Goal: Task Accomplishment & Management: Use online tool/utility

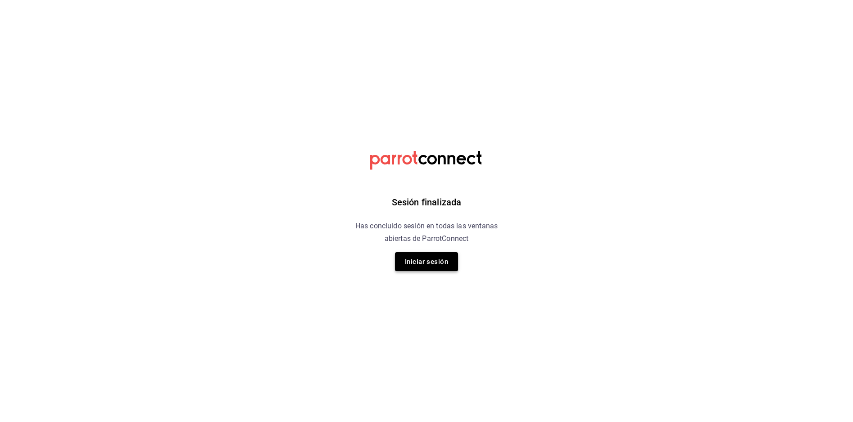
click at [444, 260] on button "Iniciar sesión" at bounding box center [426, 261] width 63 height 19
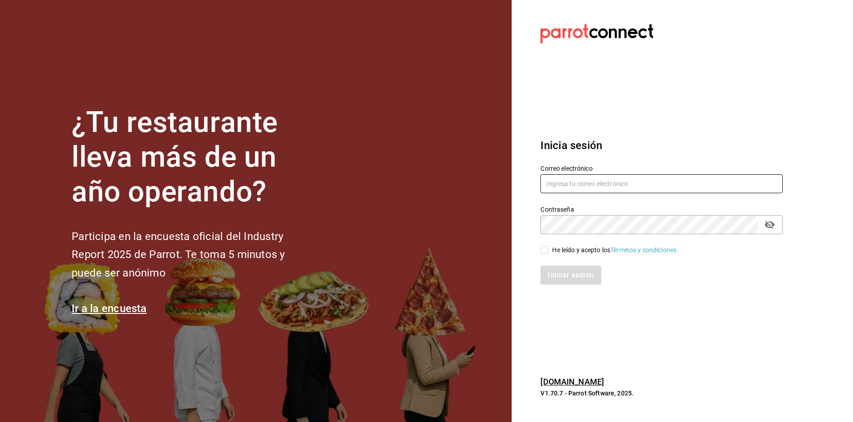
type input "antonio.hernandez@grupocosteno.com"
click at [547, 250] on input "He leído y acepto los Términos y condiciones." at bounding box center [545, 250] width 8 height 8
checkbox input "true"
click at [559, 272] on button "Iniciar sesión" at bounding box center [571, 275] width 61 height 19
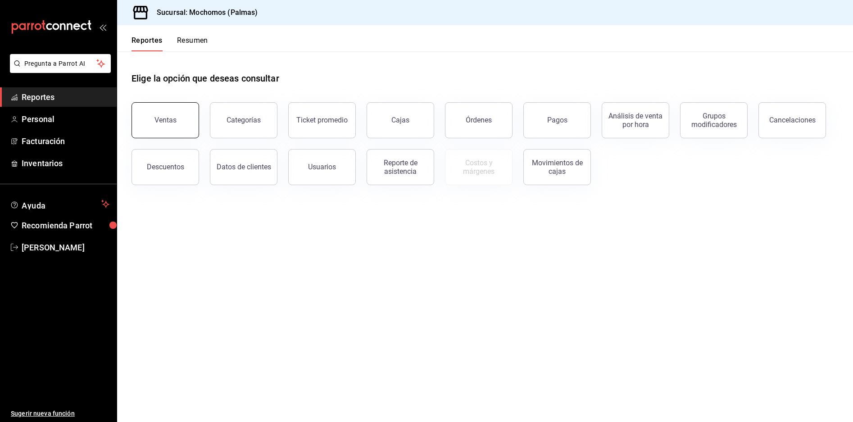
click at [151, 109] on button "Ventas" at bounding box center [166, 120] width 68 height 36
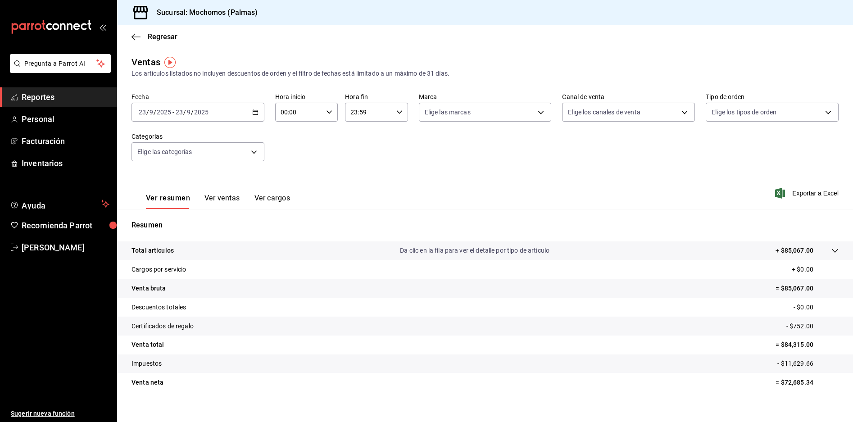
click at [253, 108] on div "[DATE] [DATE] - [DATE] [DATE]" at bounding box center [198, 112] width 133 height 19
click at [159, 217] on span "Rango de fechas" at bounding box center [174, 220] width 70 height 9
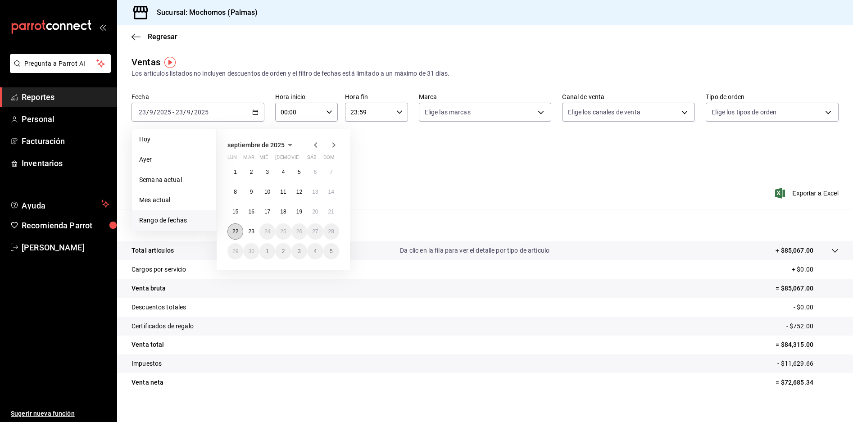
click at [234, 235] on button "22" at bounding box center [235, 231] width 16 height 16
click at [253, 233] on abbr "23" at bounding box center [251, 231] width 6 height 6
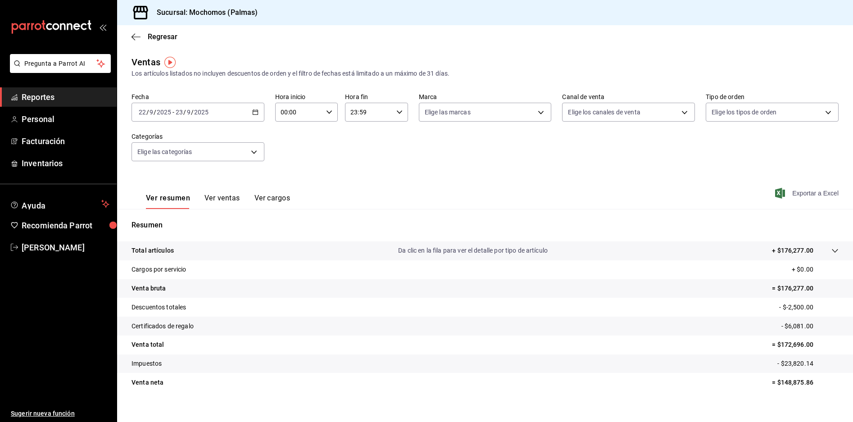
click at [807, 193] on span "Exportar a Excel" at bounding box center [808, 193] width 62 height 11
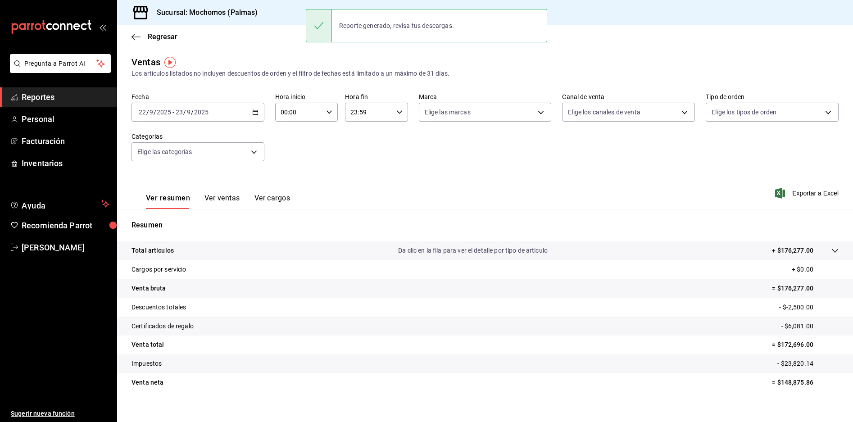
click at [330, 111] on icon "button" at bounding box center [329, 112] width 6 height 6
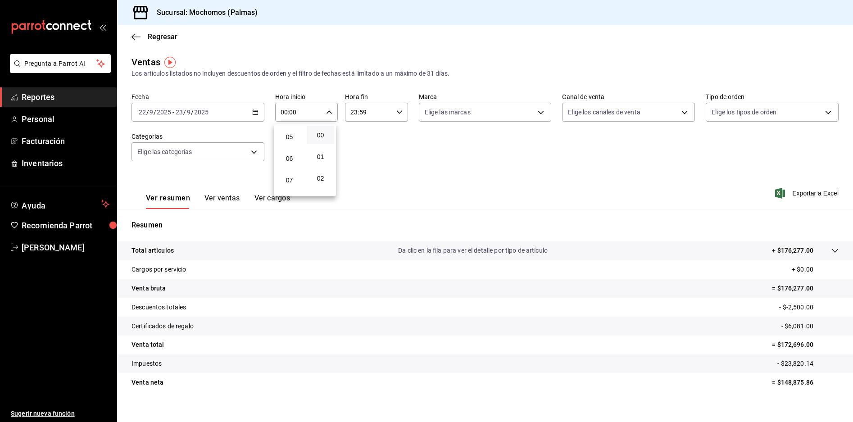
scroll to position [90, 0]
click at [294, 157] on button "05" at bounding box center [289, 153] width 27 height 18
type input "05:00"
click at [392, 155] on div at bounding box center [426, 211] width 853 height 422
click at [797, 194] on span "Exportar a Excel" at bounding box center [808, 193] width 62 height 11
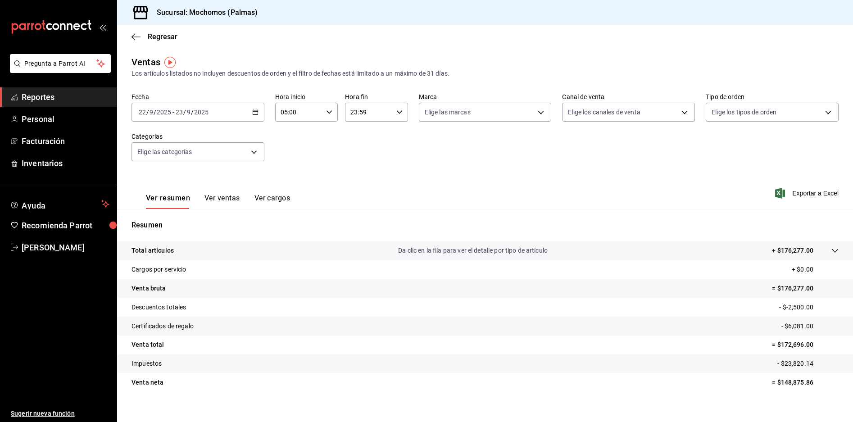
click at [59, 103] on span "Reportes" at bounding box center [66, 97] width 88 height 12
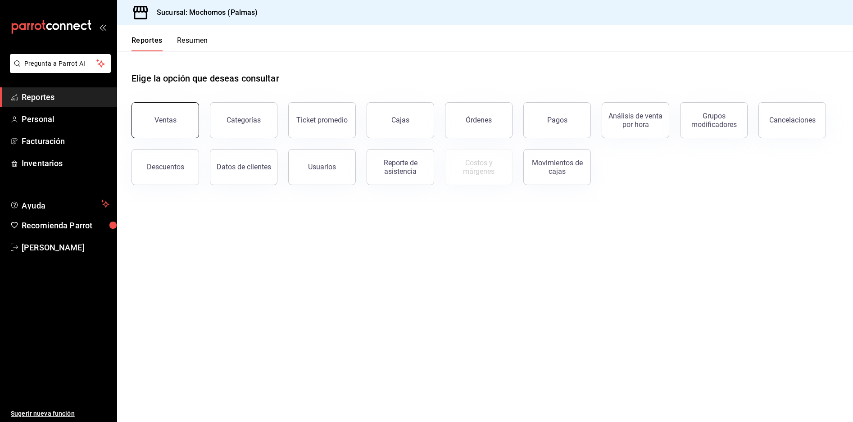
click at [195, 120] on button "Ventas" at bounding box center [166, 120] width 68 height 36
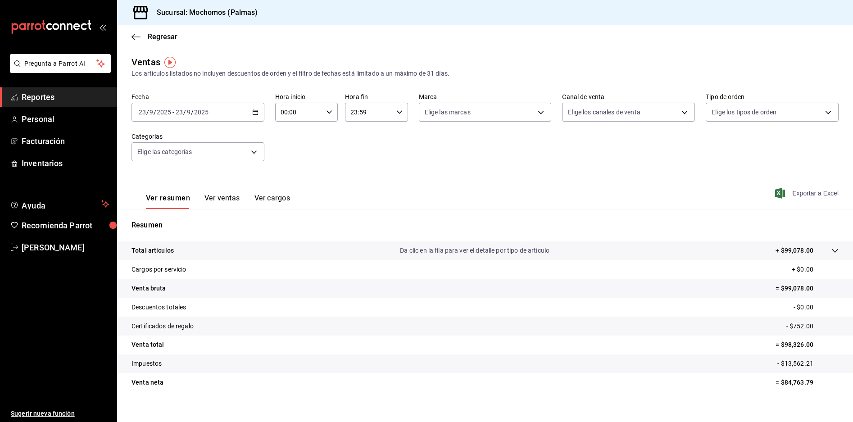
click at [798, 195] on span "Exportar a Excel" at bounding box center [808, 193] width 62 height 11
